Goal: Task Accomplishment & Management: Manage account settings

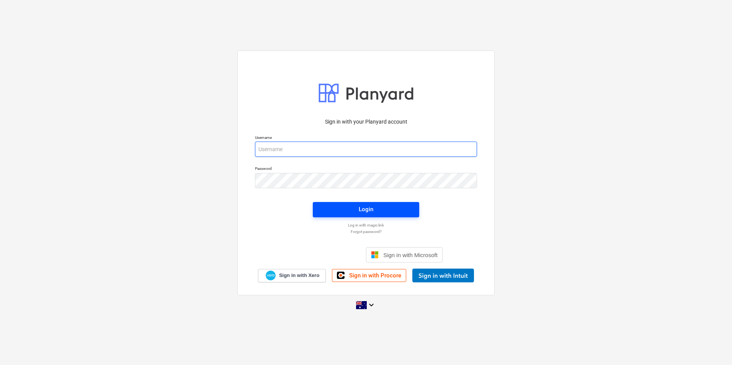
type input "[PERSON_NAME][EMAIL_ADDRESS][DOMAIN_NAME]"
click at [365, 209] on div "Login" at bounding box center [366, 209] width 15 height 10
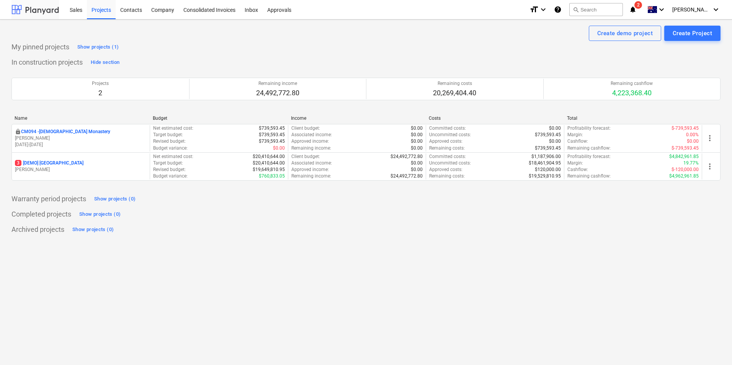
click at [35, 9] on div at bounding box center [34, 9] width 47 height 19
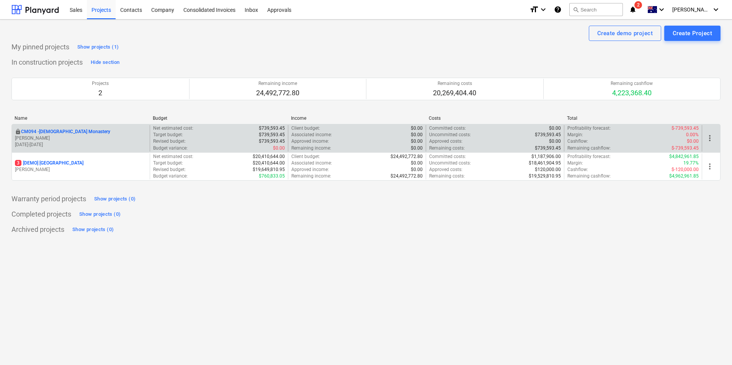
click at [38, 137] on p "[PERSON_NAME]" at bounding box center [81, 138] width 132 height 7
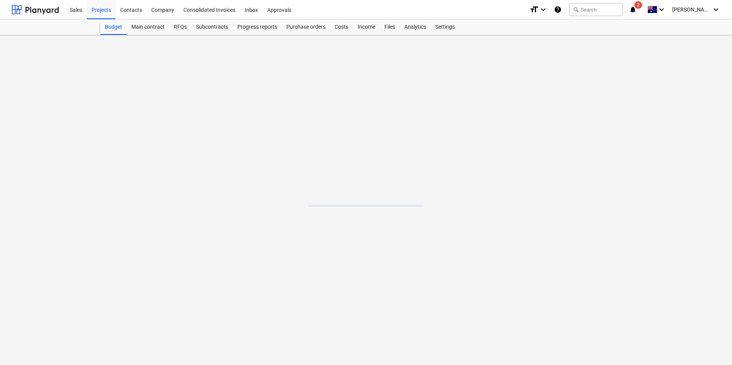
click at [38, 137] on main at bounding box center [366, 200] width 732 height 330
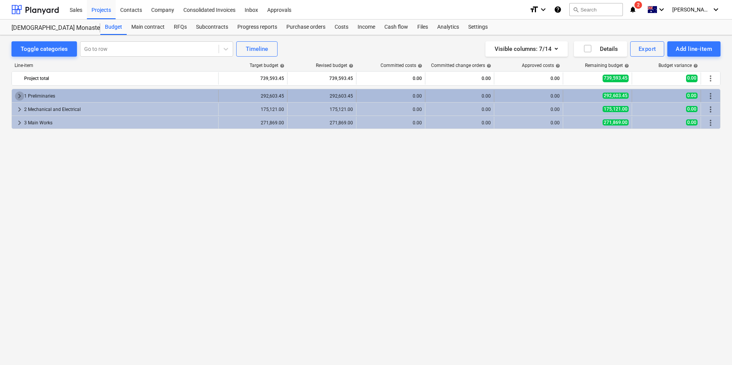
click at [20, 96] on span "keyboard_arrow_right" at bounding box center [19, 96] width 9 height 9
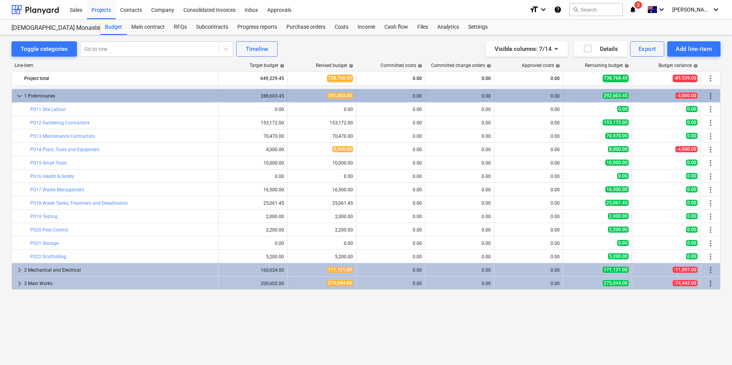
click at [19, 95] on span "keyboard_arrow_down" at bounding box center [19, 96] width 9 height 9
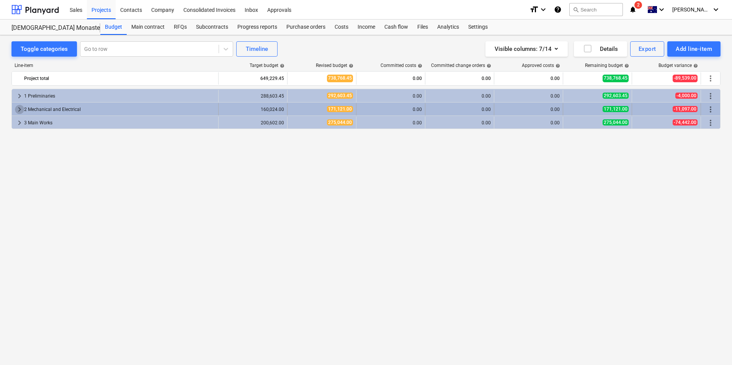
click at [15, 108] on span "keyboard_arrow_right" at bounding box center [19, 109] width 9 height 9
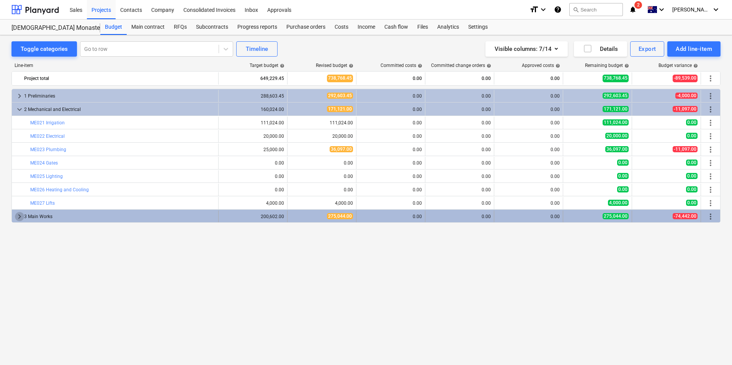
click at [19, 216] on span "keyboard_arrow_right" at bounding box center [19, 216] width 9 height 9
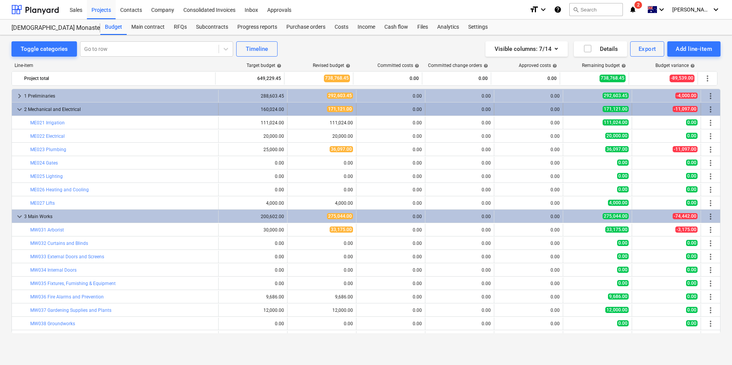
click at [20, 109] on span "keyboard_arrow_down" at bounding box center [19, 109] width 9 height 9
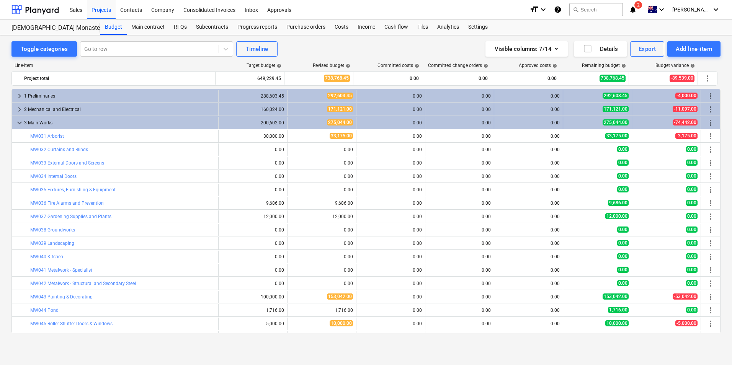
click at [642, 5] on span "2" at bounding box center [638, 5] width 8 height 8
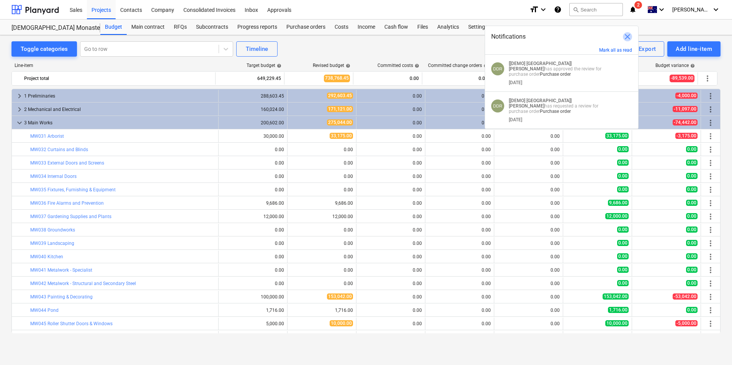
click at [628, 36] on span "close" at bounding box center [627, 36] width 9 height 9
